Goal: Task Accomplishment & Management: Use online tool/utility

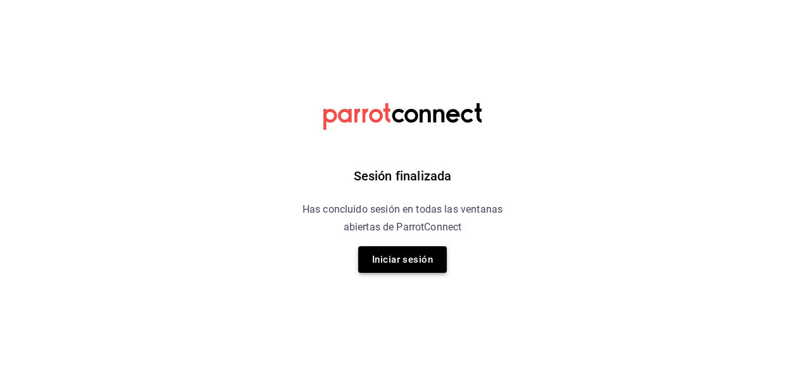
click at [380, 266] on button "Iniciar sesión" at bounding box center [402, 259] width 89 height 27
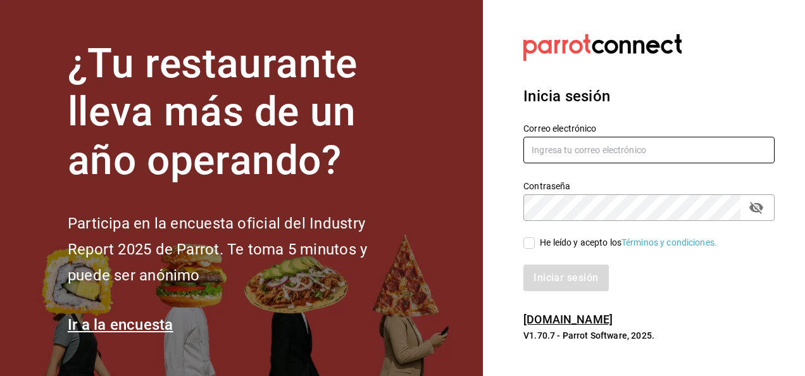
type input "[PERSON_NAME][EMAIL_ADDRESS][PERSON_NAME][DOMAIN_NAME]"
click at [614, 149] on input "[PERSON_NAME][EMAIL_ADDRESS][PERSON_NAME][DOMAIN_NAME]" at bounding box center [648, 150] width 251 height 27
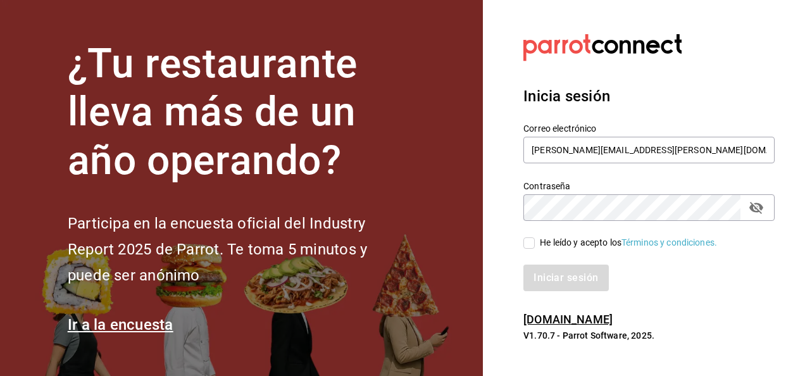
click at [525, 239] on input "He leído y acepto los Términos y condiciones." at bounding box center [528, 242] width 11 height 11
checkbox input "true"
click at [563, 270] on button "Iniciar sesión" at bounding box center [566, 277] width 86 height 27
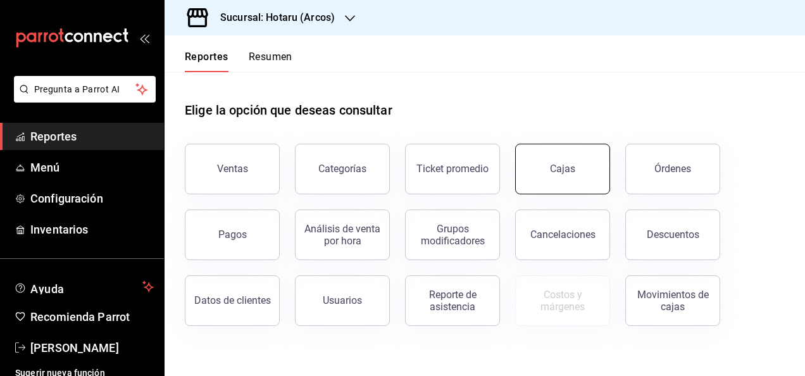
click at [547, 170] on link "Cajas" at bounding box center [562, 169] width 95 height 51
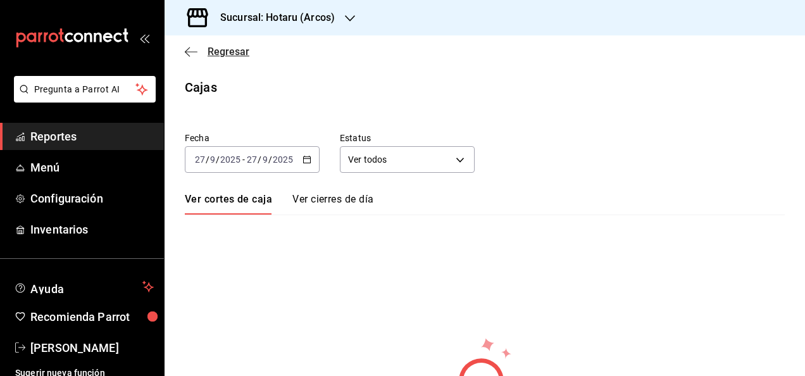
click at [190, 49] on icon "button" at bounding box center [191, 51] width 13 height 11
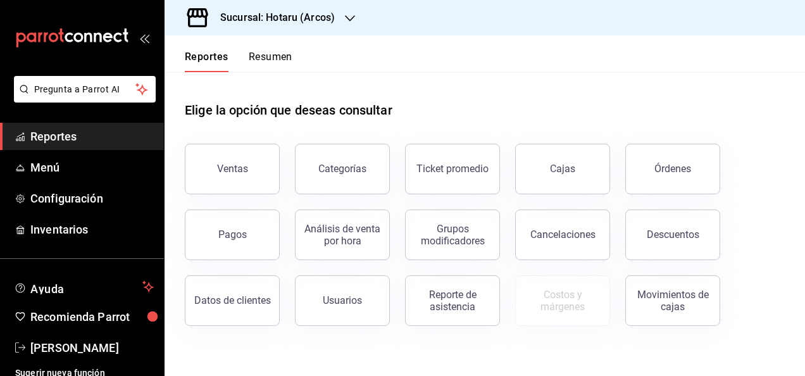
click at [294, 37] on header "Reportes Resumen" at bounding box center [484, 53] width 640 height 37
click at [297, 35] on div "Sucursal: Hotaru (Arcos)" at bounding box center [267, 17] width 185 height 35
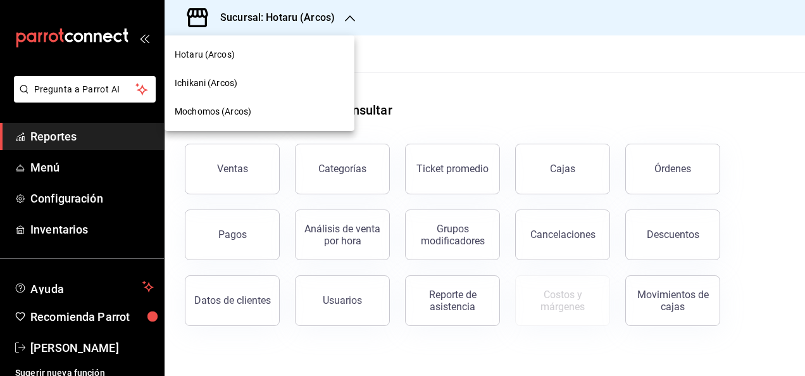
click at [299, 27] on div at bounding box center [402, 188] width 805 height 376
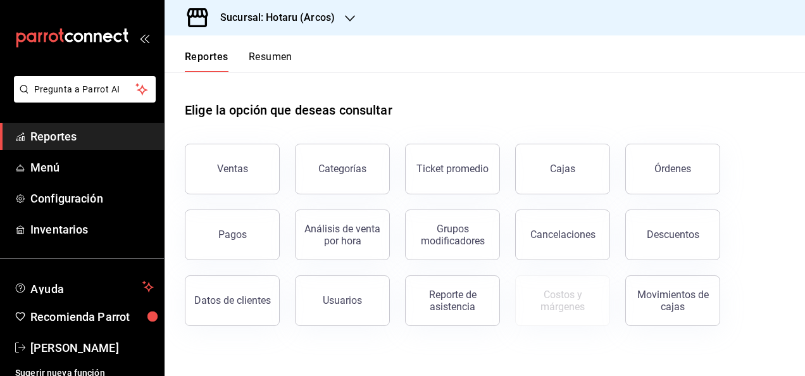
click at [299, 25] on h3 "Sucursal: Hotaru (Arcos)" at bounding box center [272, 17] width 125 height 15
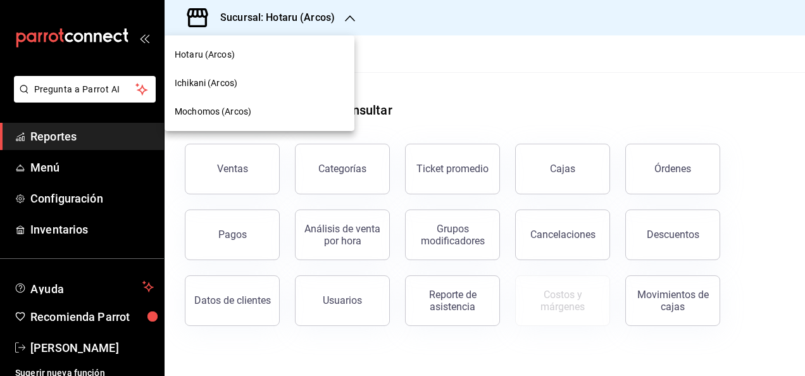
click at [222, 115] on span "Mochomos (Arcos)" at bounding box center [213, 111] width 77 height 13
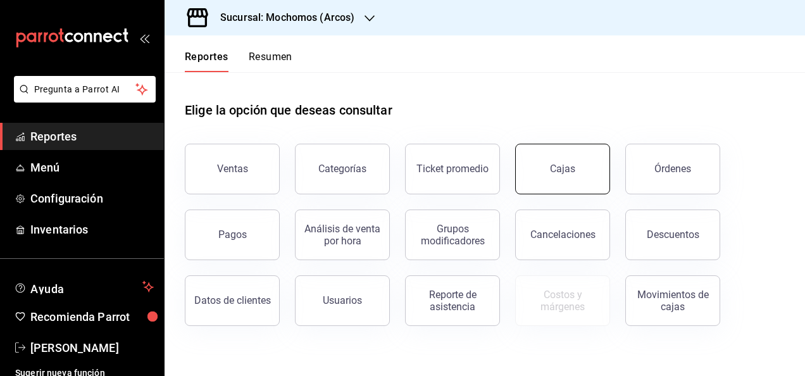
click at [583, 166] on link "Cajas" at bounding box center [562, 169] width 95 height 51
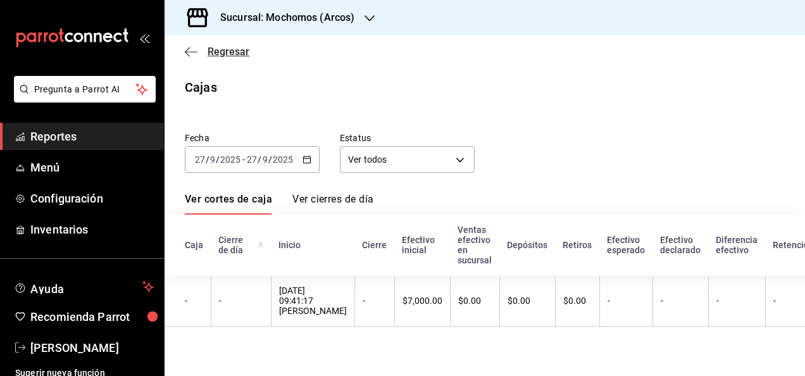
click at [199, 54] on span "Regresar" at bounding box center [217, 52] width 65 height 12
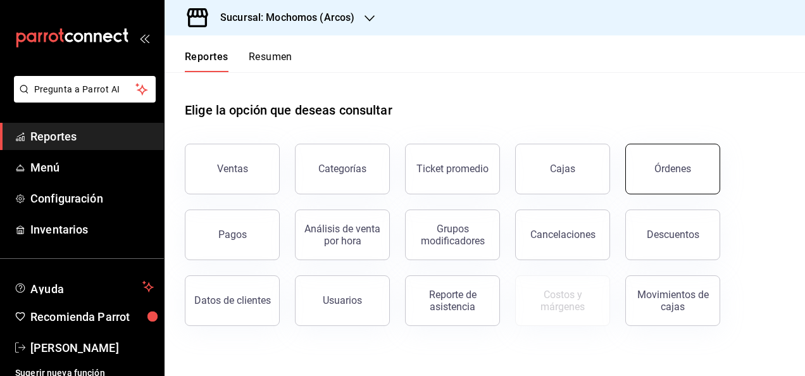
click at [661, 175] on button "Órdenes" at bounding box center [672, 169] width 95 height 51
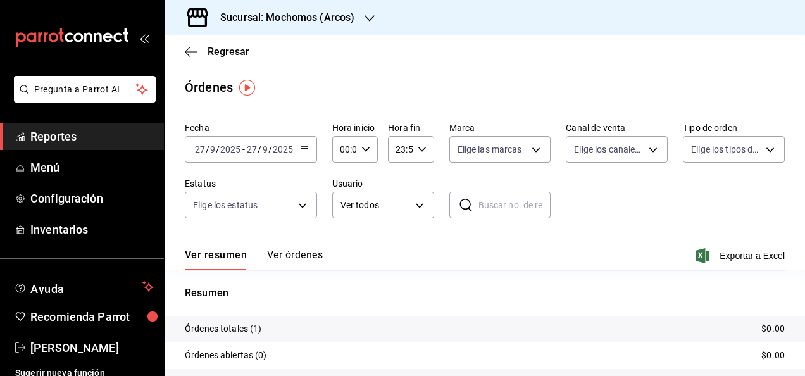
click at [300, 147] on icon "button" at bounding box center [304, 149] width 9 height 9
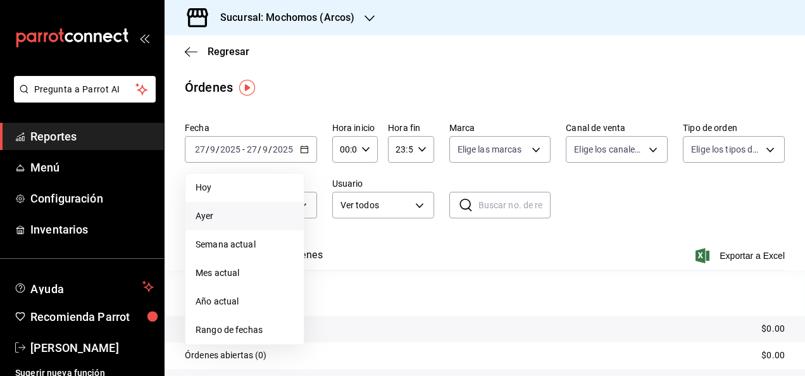
click at [216, 215] on span "Ayer" at bounding box center [245, 215] width 98 height 13
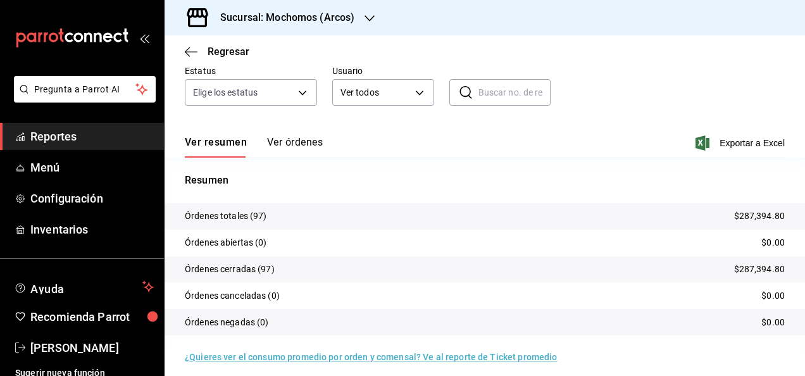
scroll to position [121, 0]
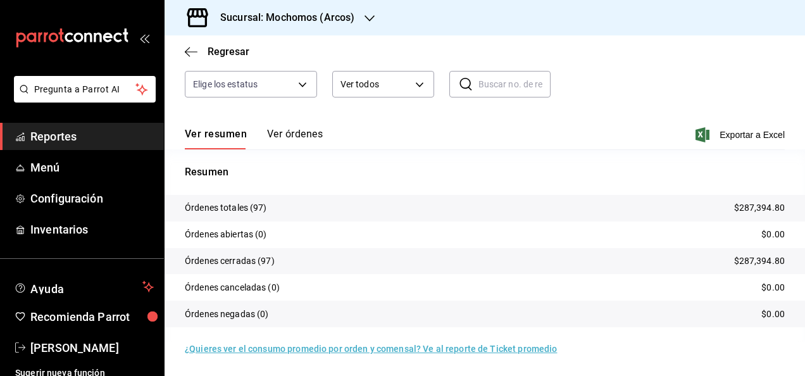
click at [269, 139] on button "Ver órdenes" at bounding box center [295, 139] width 56 height 22
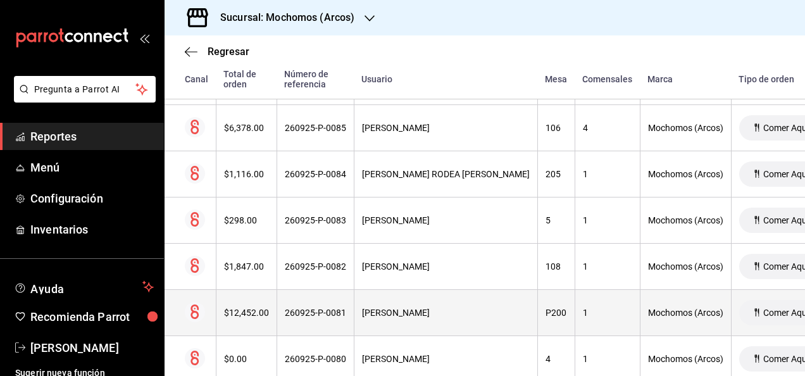
scroll to position [704, 0]
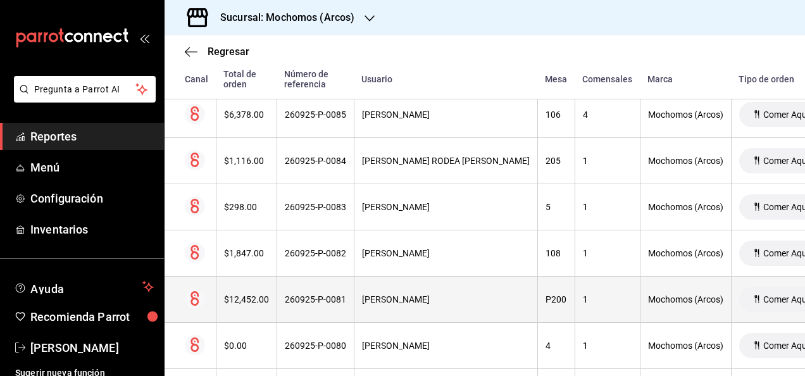
click at [500, 289] on th "ALDO ULICES BARTOLO ESTRADA" at bounding box center [445, 299] width 183 height 46
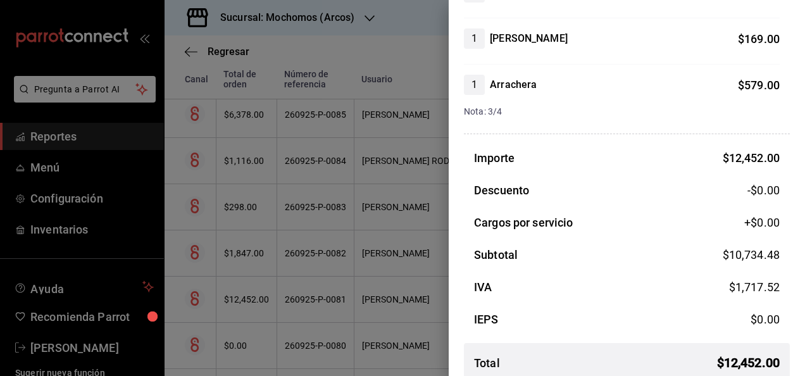
scroll to position [2273, 0]
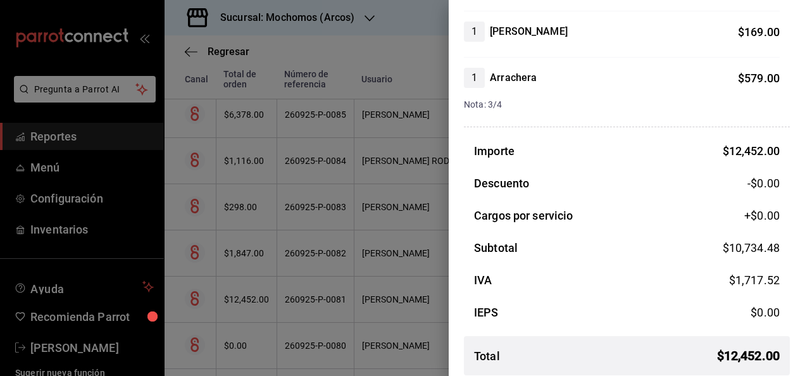
click at [404, 292] on div at bounding box center [402, 188] width 805 height 376
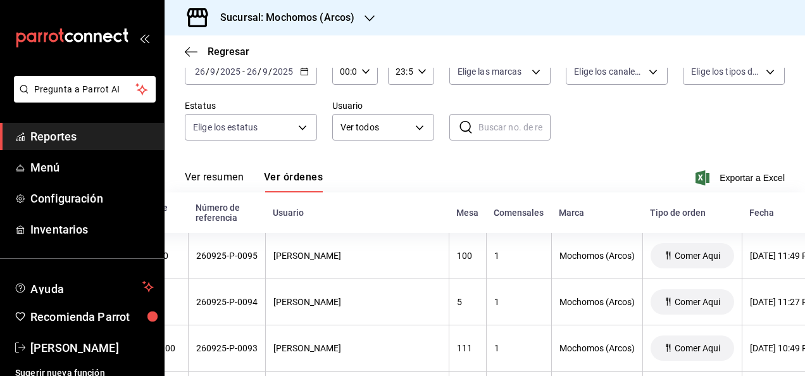
scroll to position [0, 85]
